Goal: Use online tool/utility: Utilize a website feature to perform a specific function

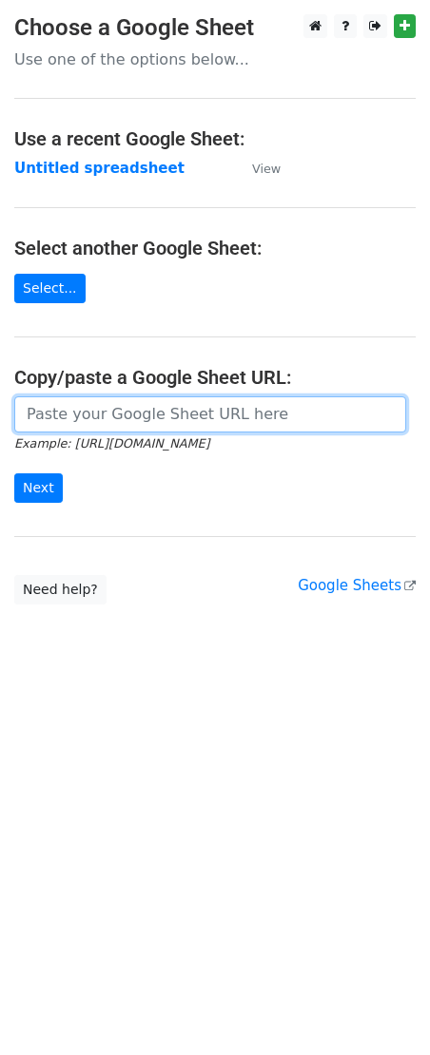
click at [39, 425] on input "url" at bounding box center [210, 414] width 392 height 36
drag, startPoint x: 108, startPoint y: 411, endPoint x: 95, endPoint y: 437, distance: 29.8
click at [108, 411] on input "url" at bounding box center [210, 414] width 392 height 36
paste input "[URL][DOMAIN_NAME]"
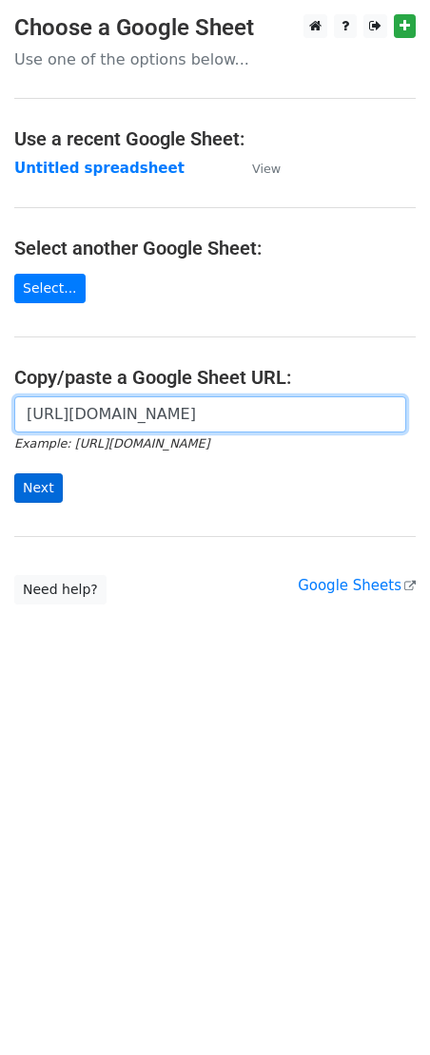
type input "[URL][DOMAIN_NAME]"
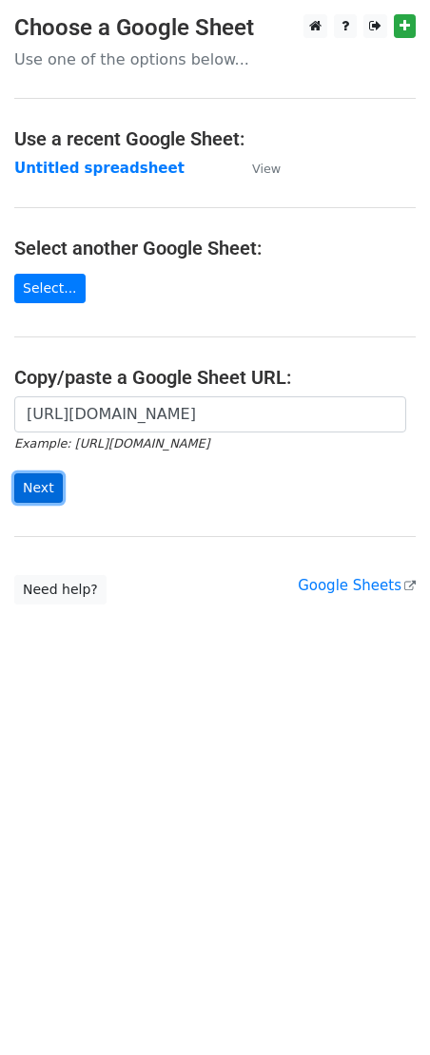
click at [29, 495] on input "Next" at bounding box center [38, 487] width 48 height 29
